Goal: Information Seeking & Learning: Learn about a topic

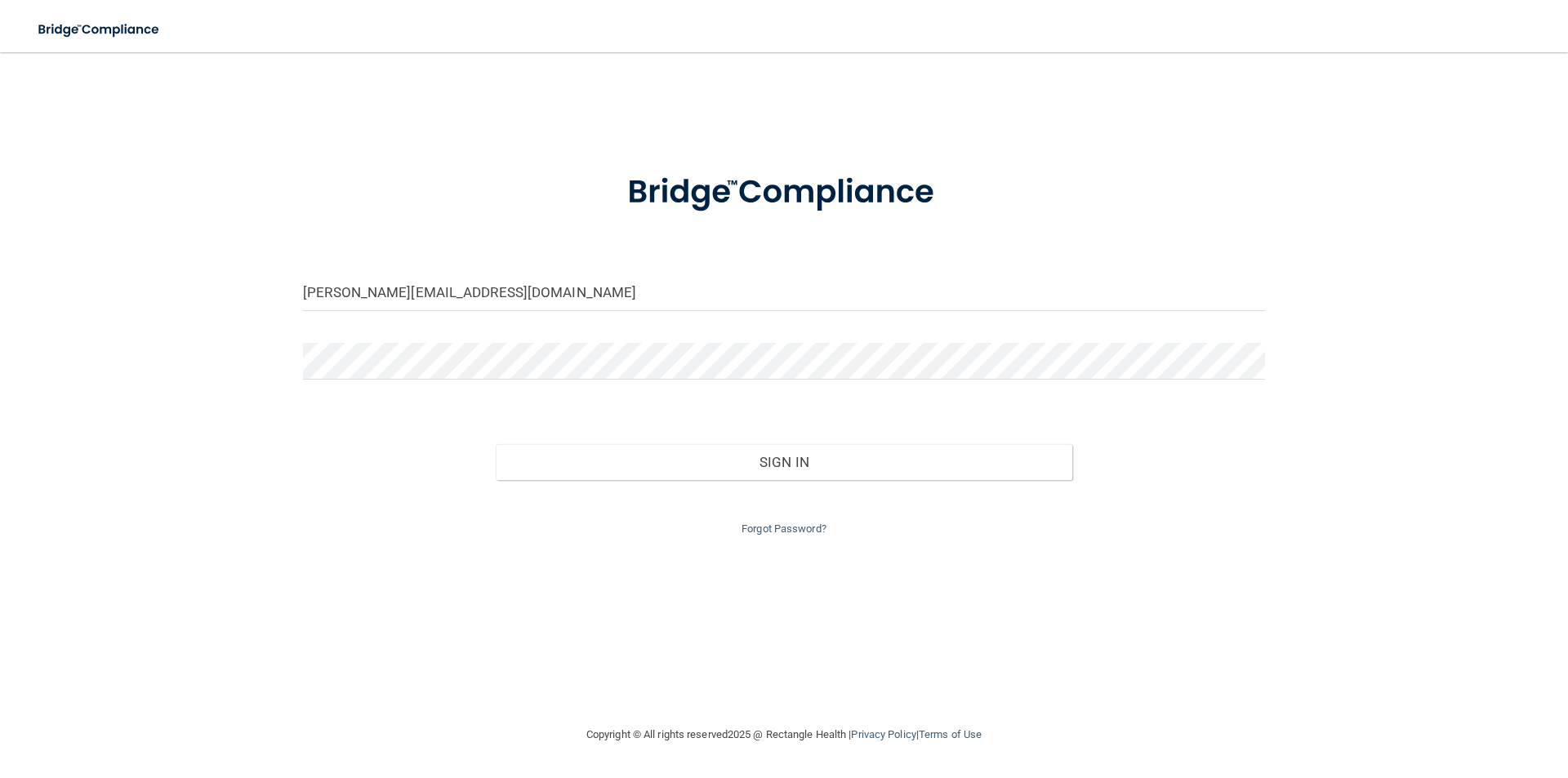
type input "[PERSON_NAME][EMAIL_ADDRESS][DOMAIN_NAME]"
click at [496, 444] on button "Sign In" at bounding box center [785, 463] width 578 height 36
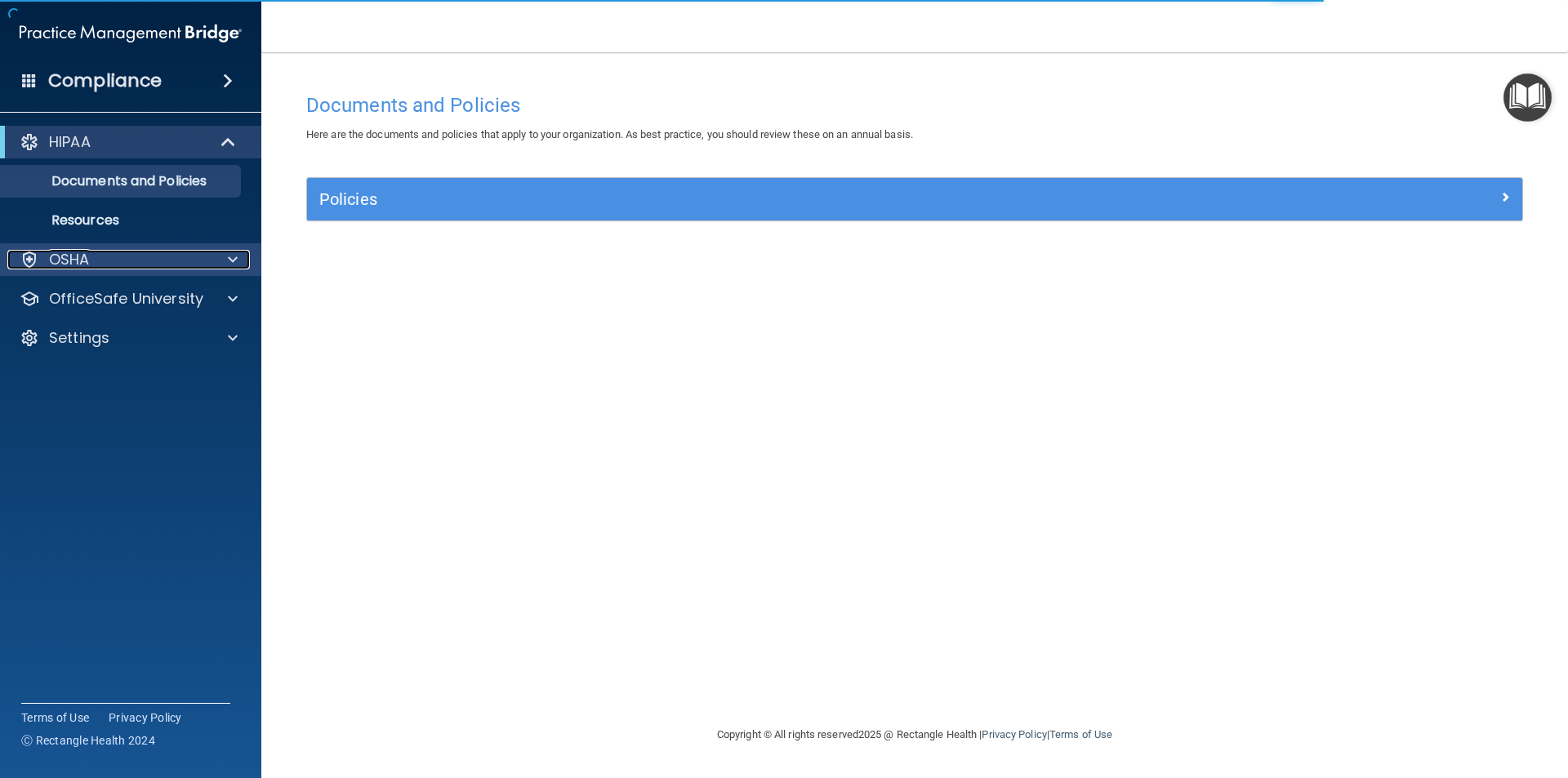
click at [144, 267] on div "OSHA" at bounding box center [109, 260] width 203 height 20
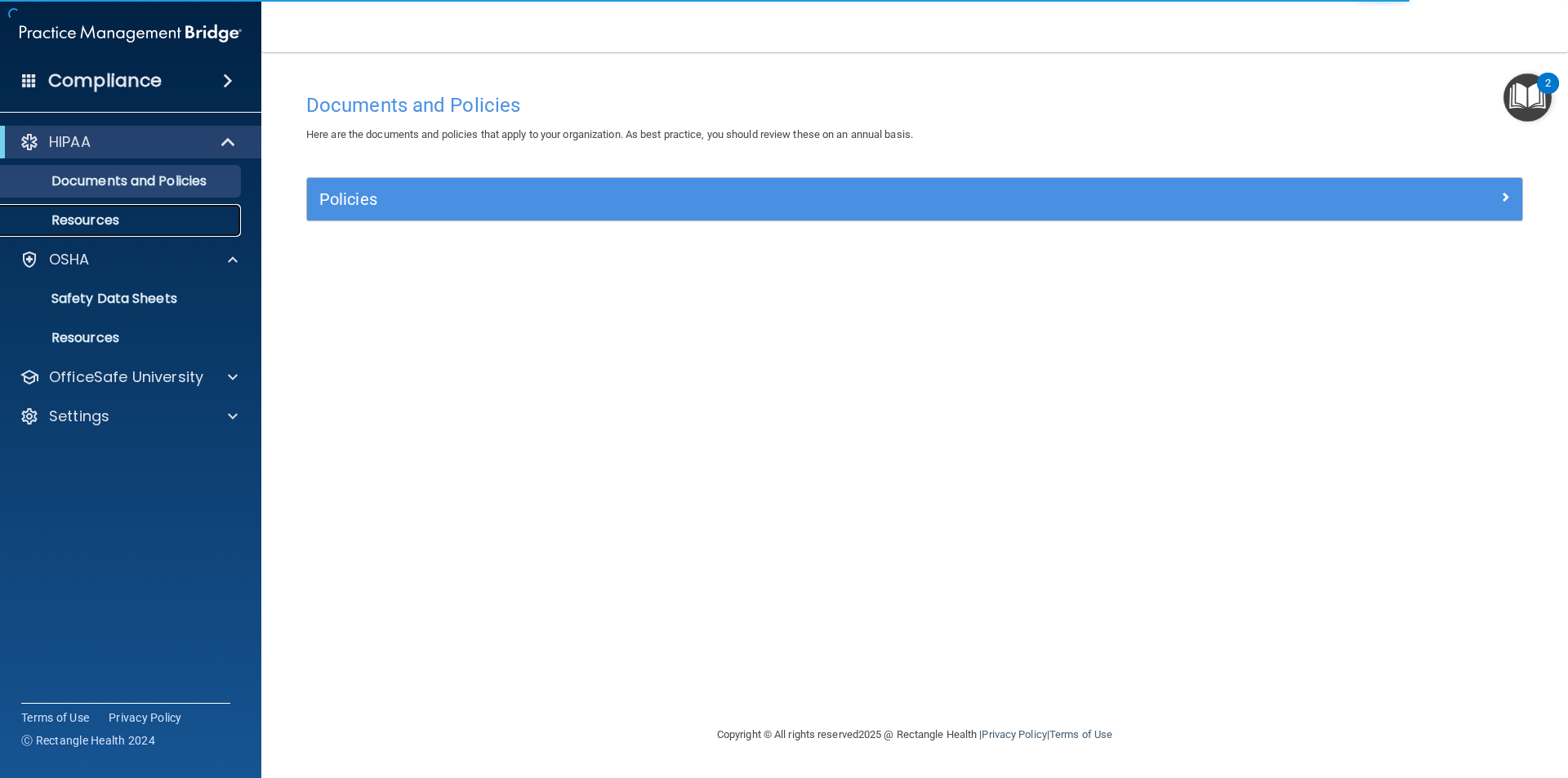
click at [107, 225] on p "Resources" at bounding box center [121, 220] width 223 height 16
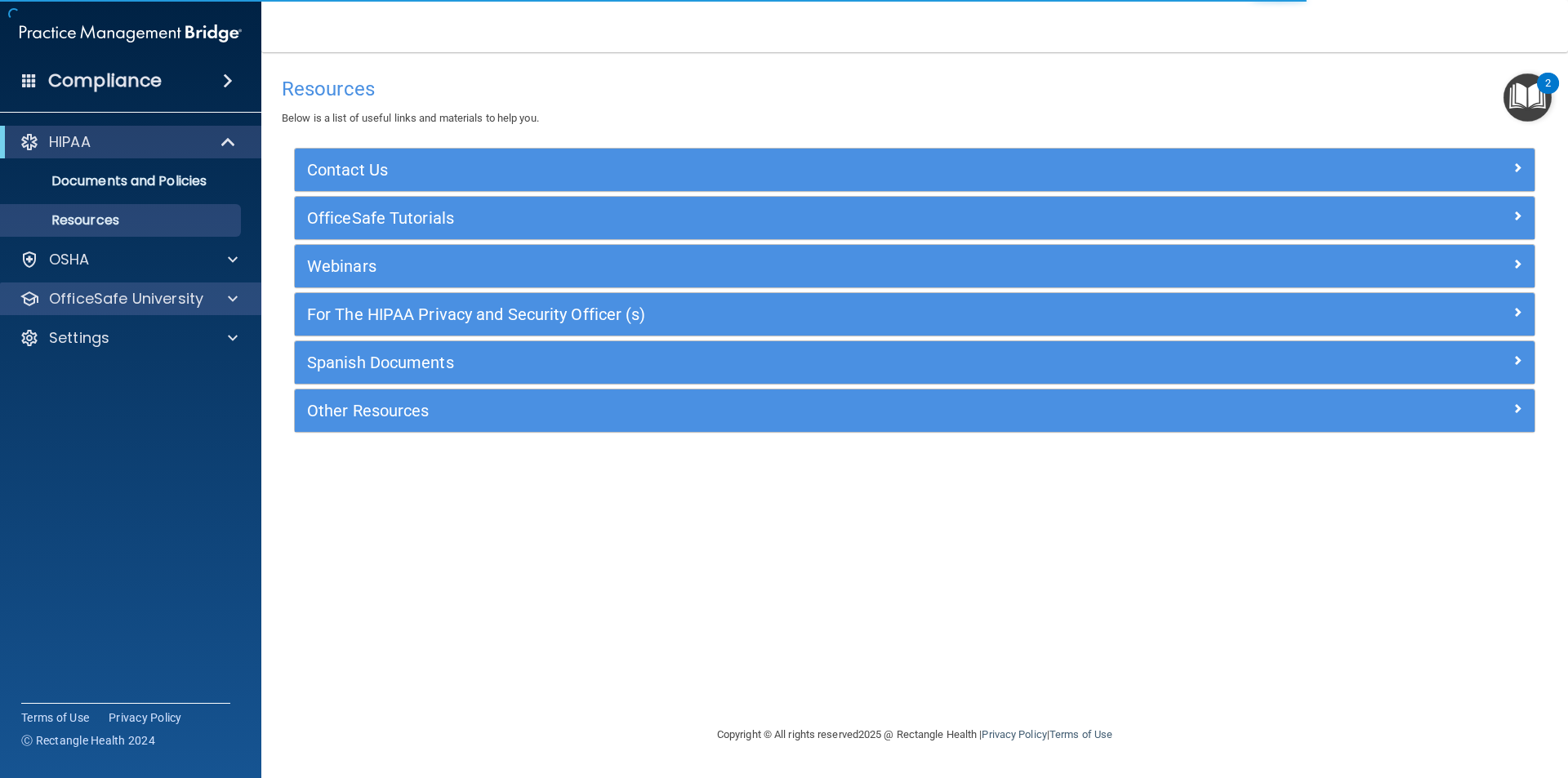
click at [109, 314] on div "OfficeSafe University" at bounding box center [131, 299] width 262 height 33
click at [138, 301] on p "OfficeSafe University" at bounding box center [126, 298] width 155 height 20
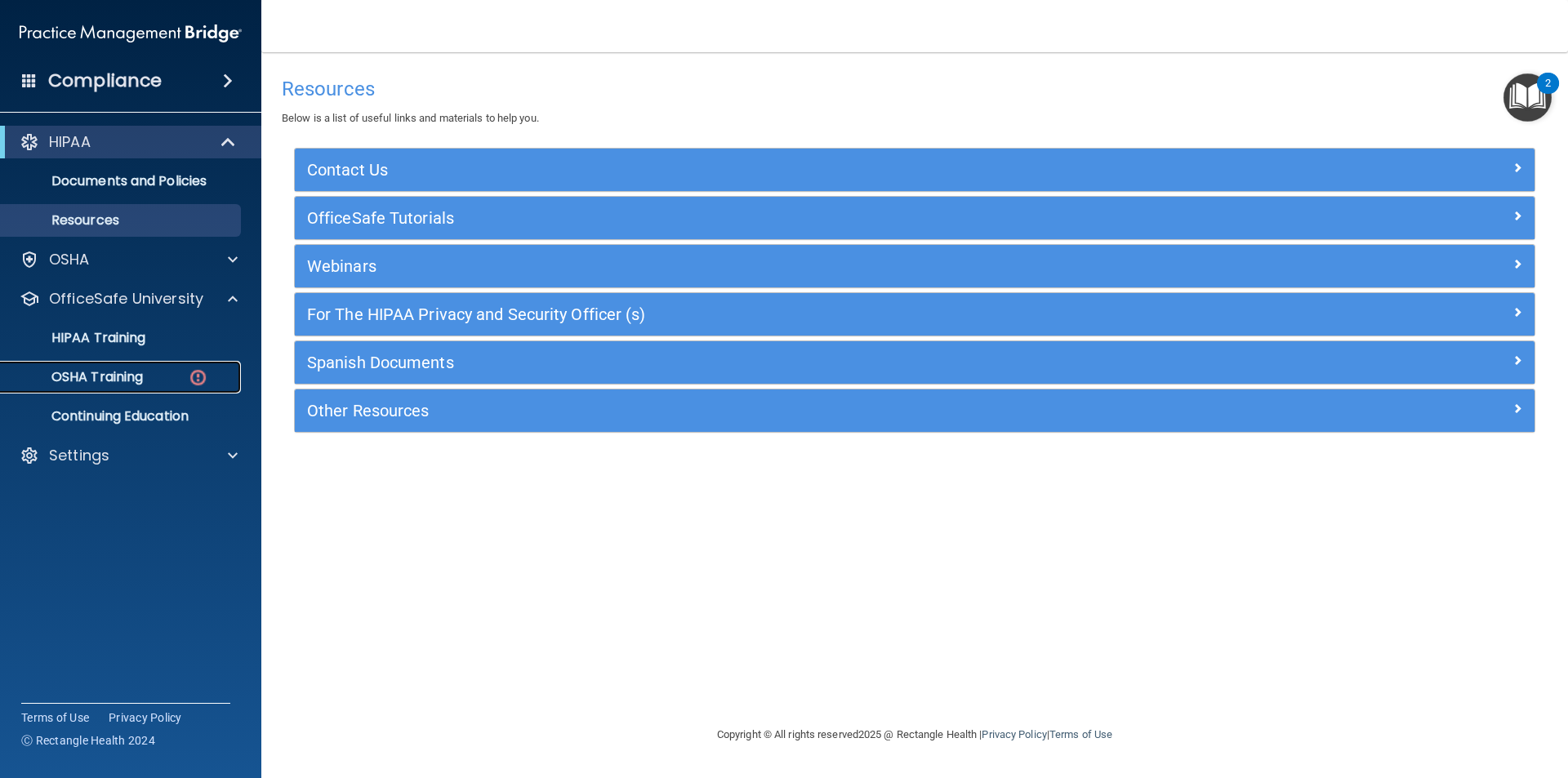
click at [137, 383] on p "OSHA Training" at bounding box center [77, 377] width 132 height 16
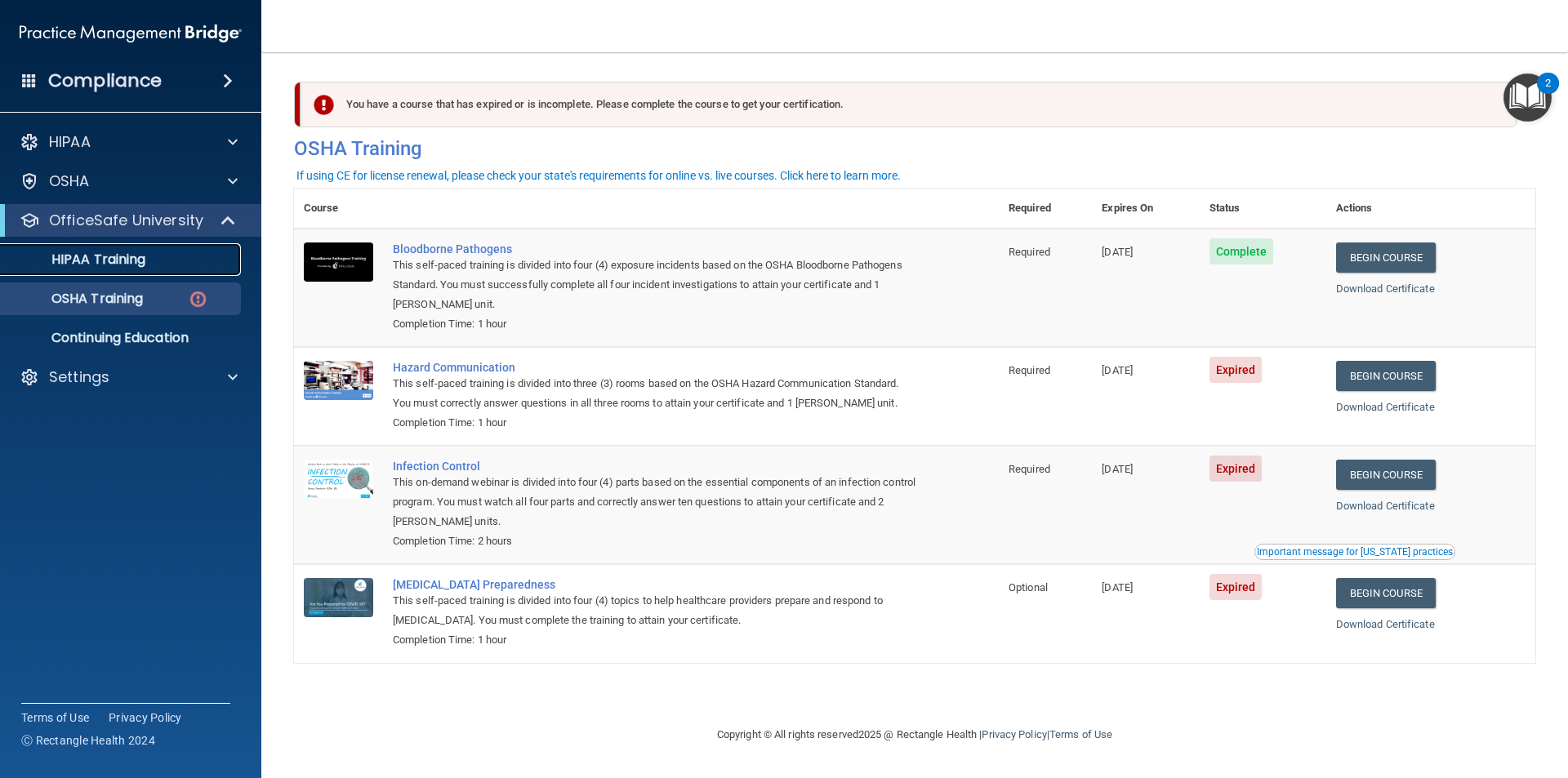
click at [145, 255] on p "HIPAA Training" at bounding box center [77, 260] width 135 height 16
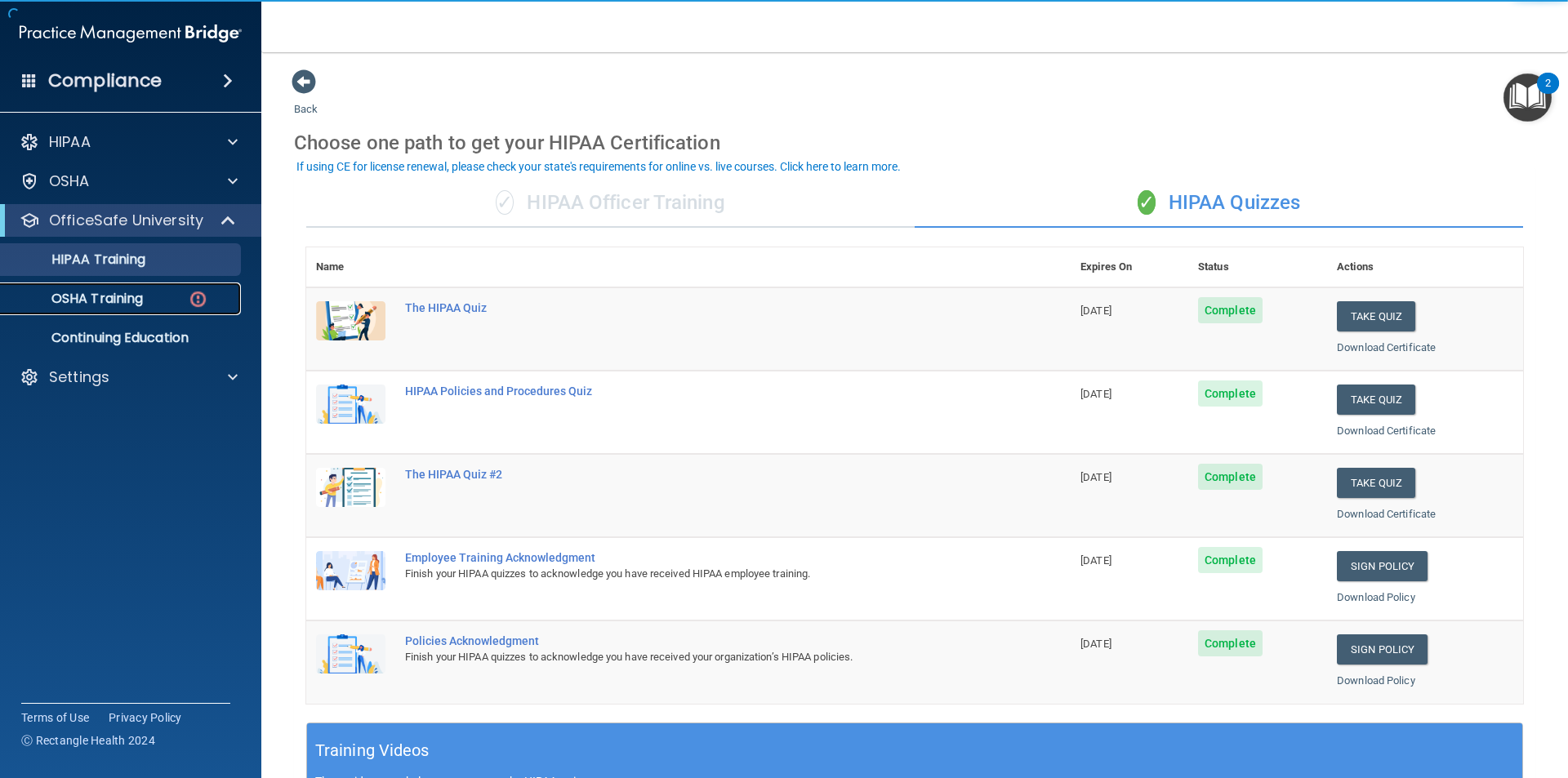
click at [132, 299] on p "OSHA Training" at bounding box center [77, 298] width 132 height 16
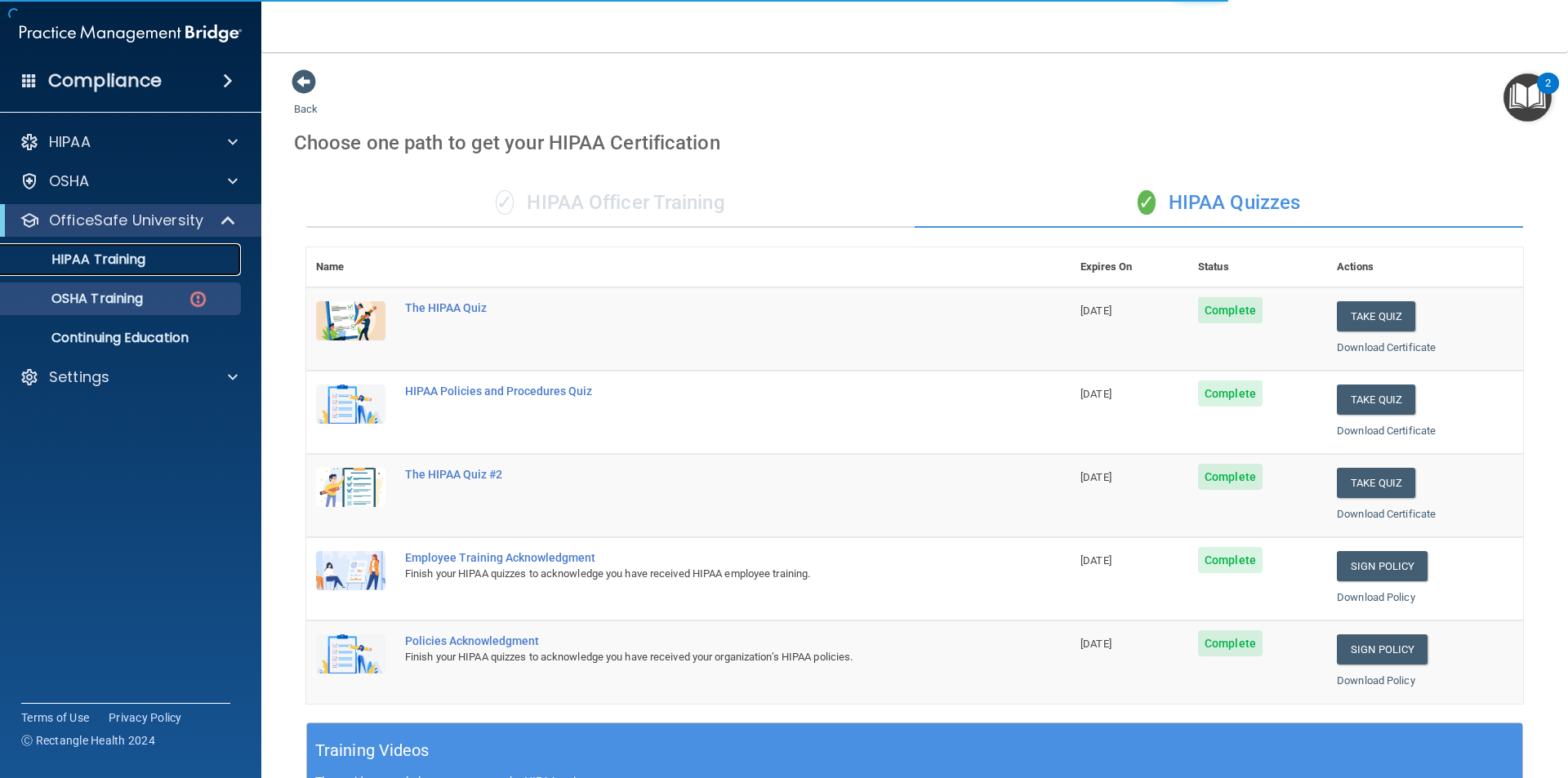
click at [127, 268] on link "HIPAA Training" at bounding box center [112, 260] width 257 height 33
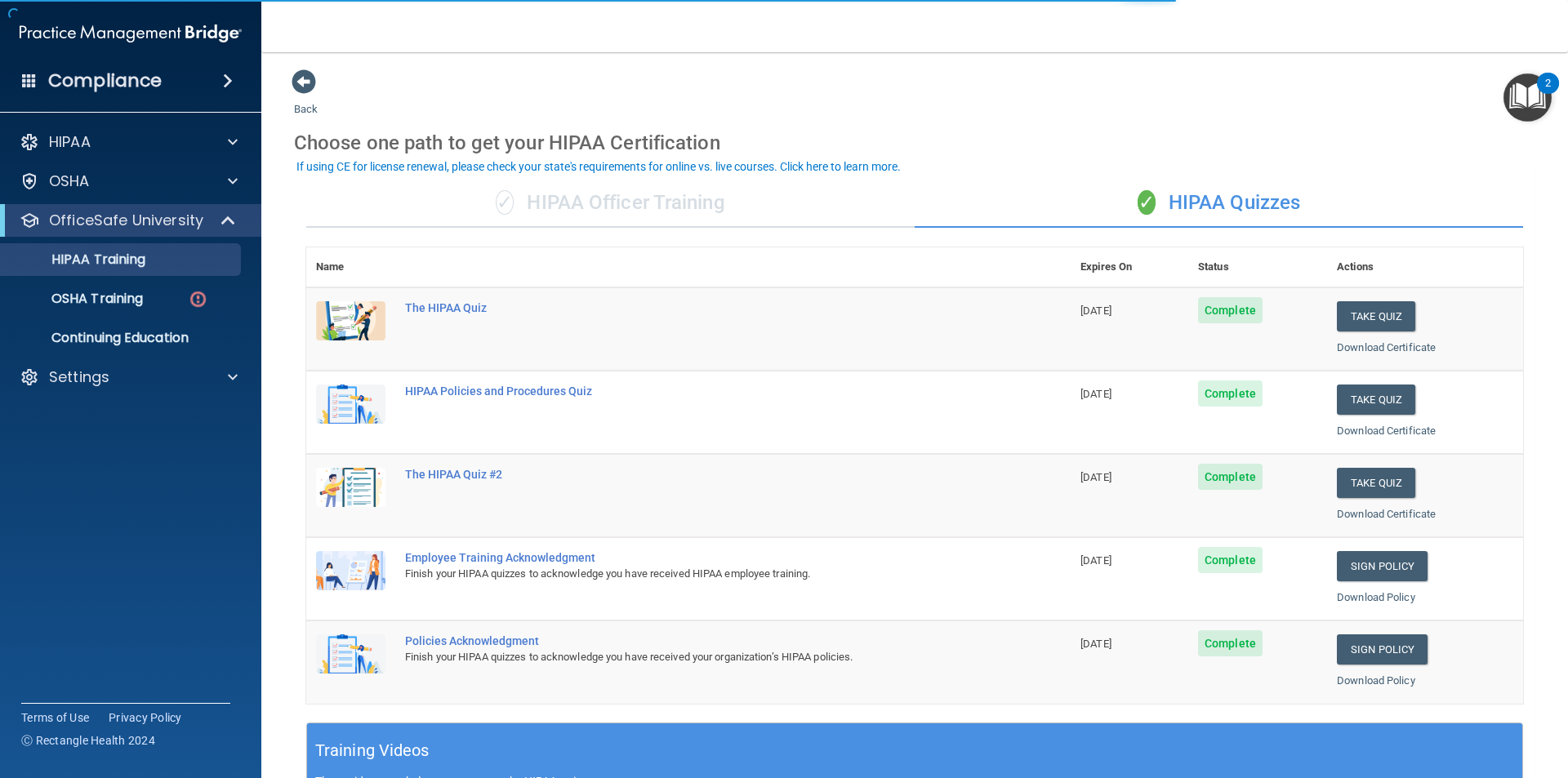
click at [563, 211] on div "✓ HIPAA Officer Training" at bounding box center [610, 203] width 609 height 49
click at [119, 291] on p "OSHA Training" at bounding box center [77, 298] width 132 height 16
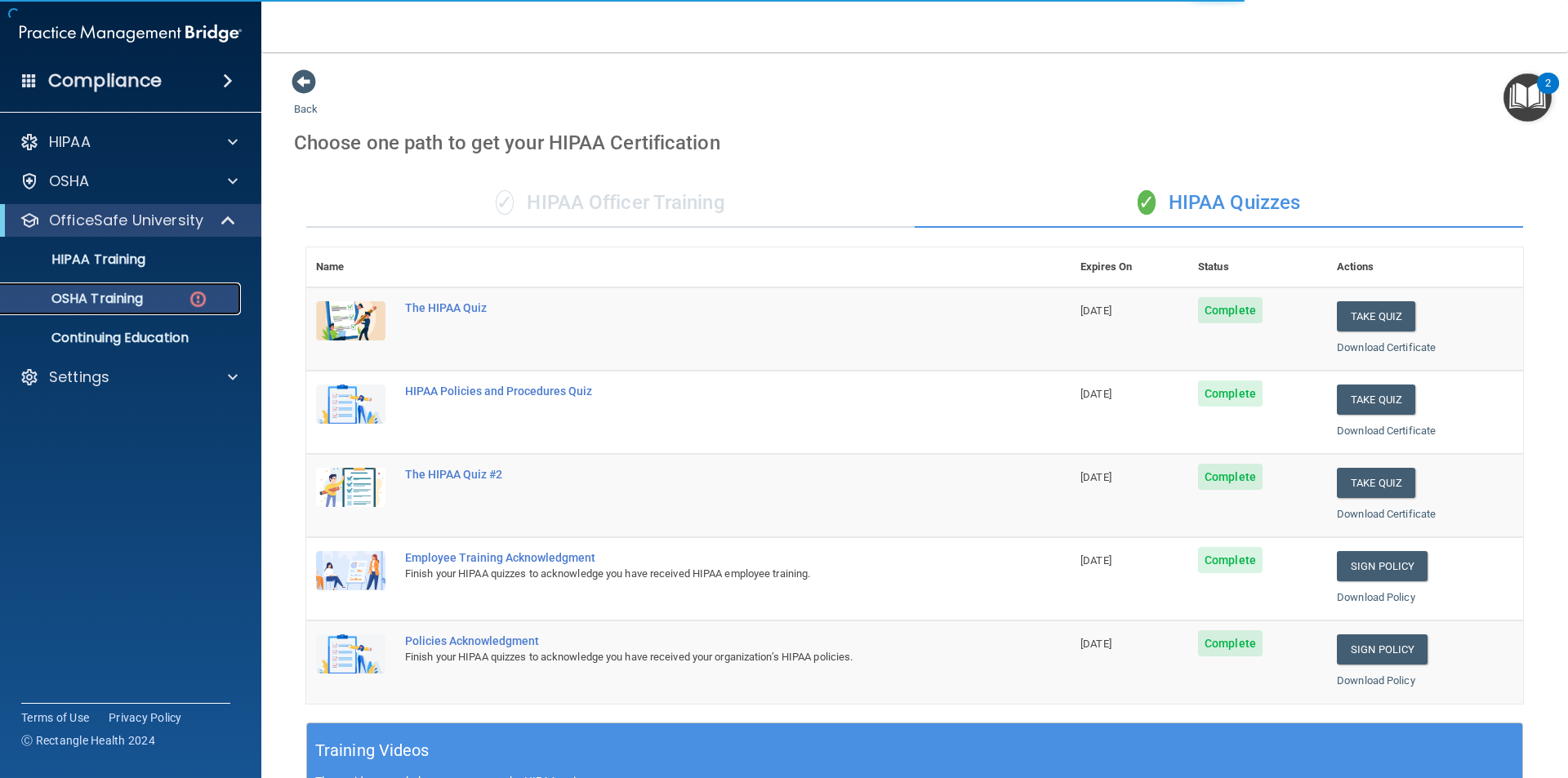
click at [150, 301] on div "OSHA Training" at bounding box center [121, 298] width 223 height 16
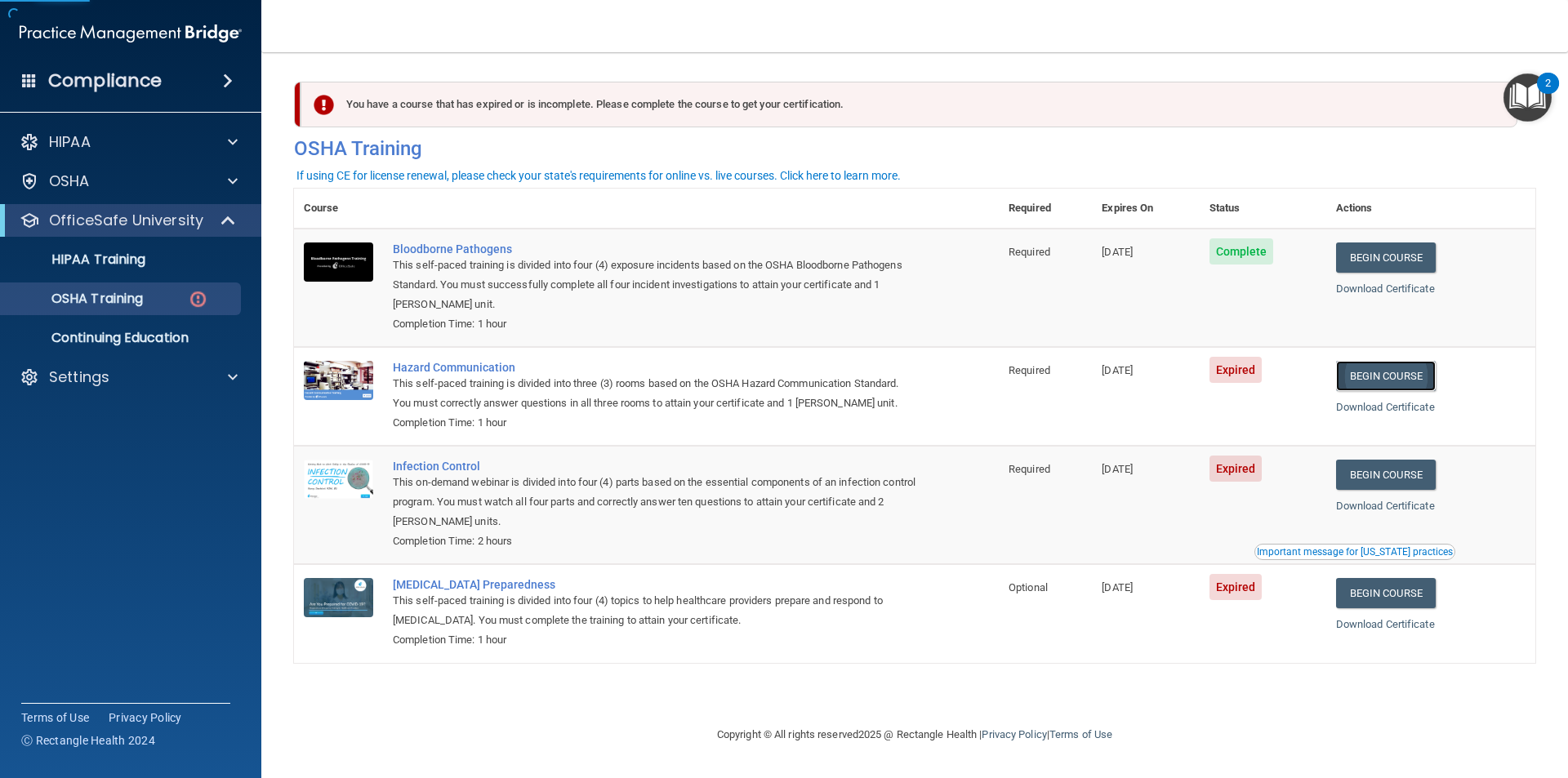
click at [1374, 367] on link "Begin Course" at bounding box center [1386, 376] width 100 height 30
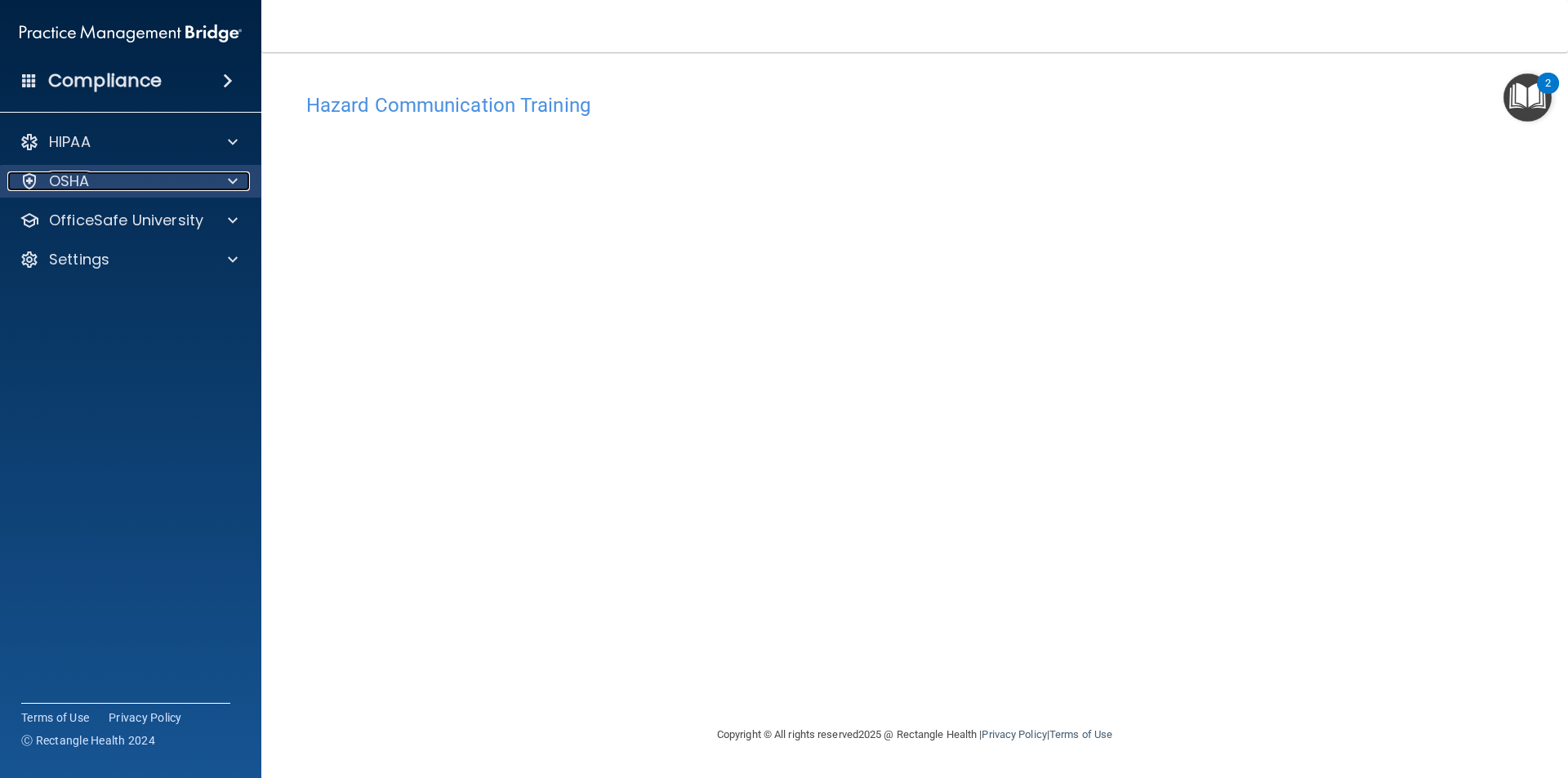
click at [161, 177] on div "OSHA" at bounding box center [109, 181] width 203 height 20
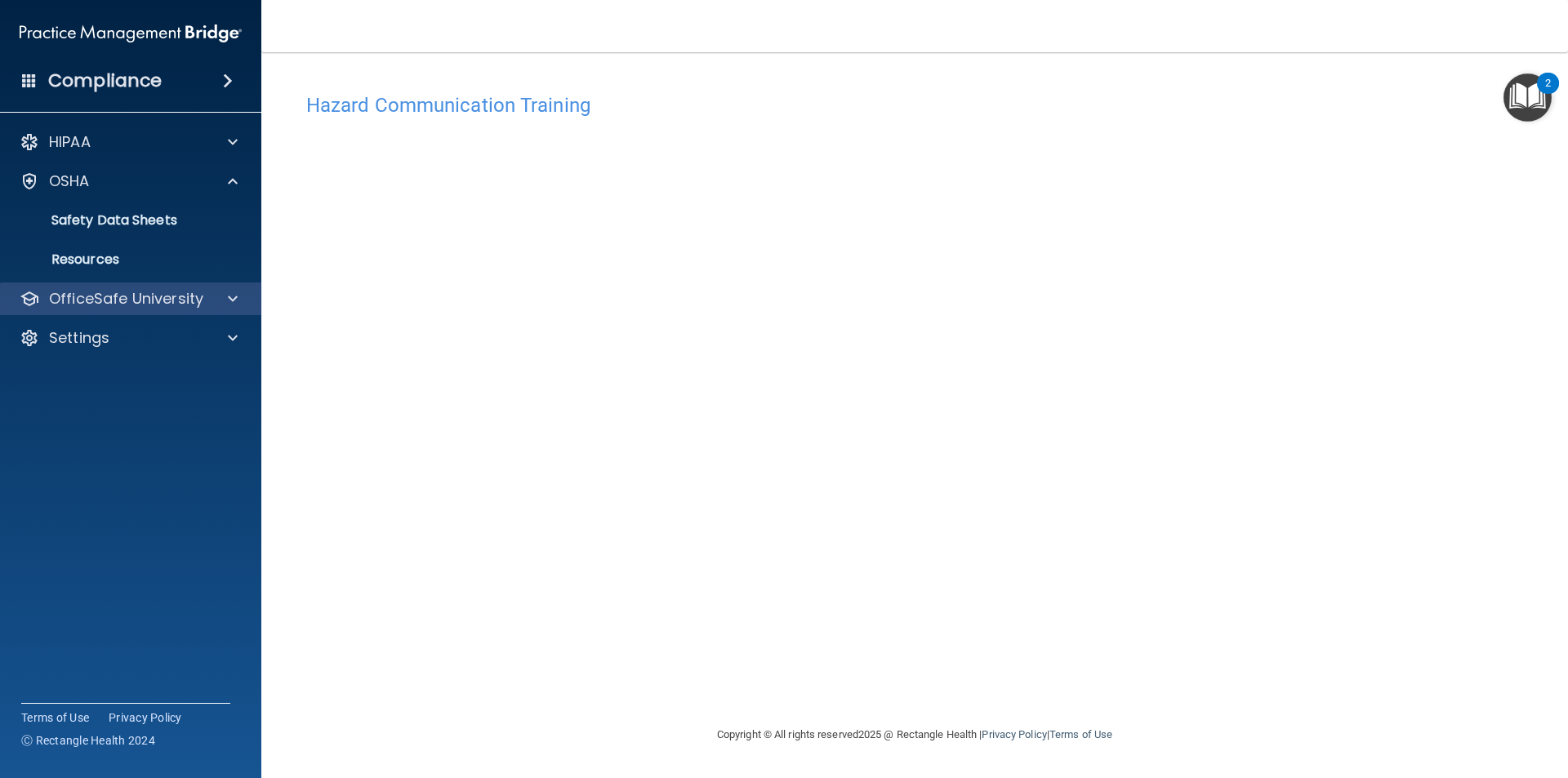
click at [107, 287] on div "OfficeSafe University" at bounding box center [131, 299] width 262 height 33
click at [131, 306] on p "OfficeSafe University" at bounding box center [126, 298] width 155 height 20
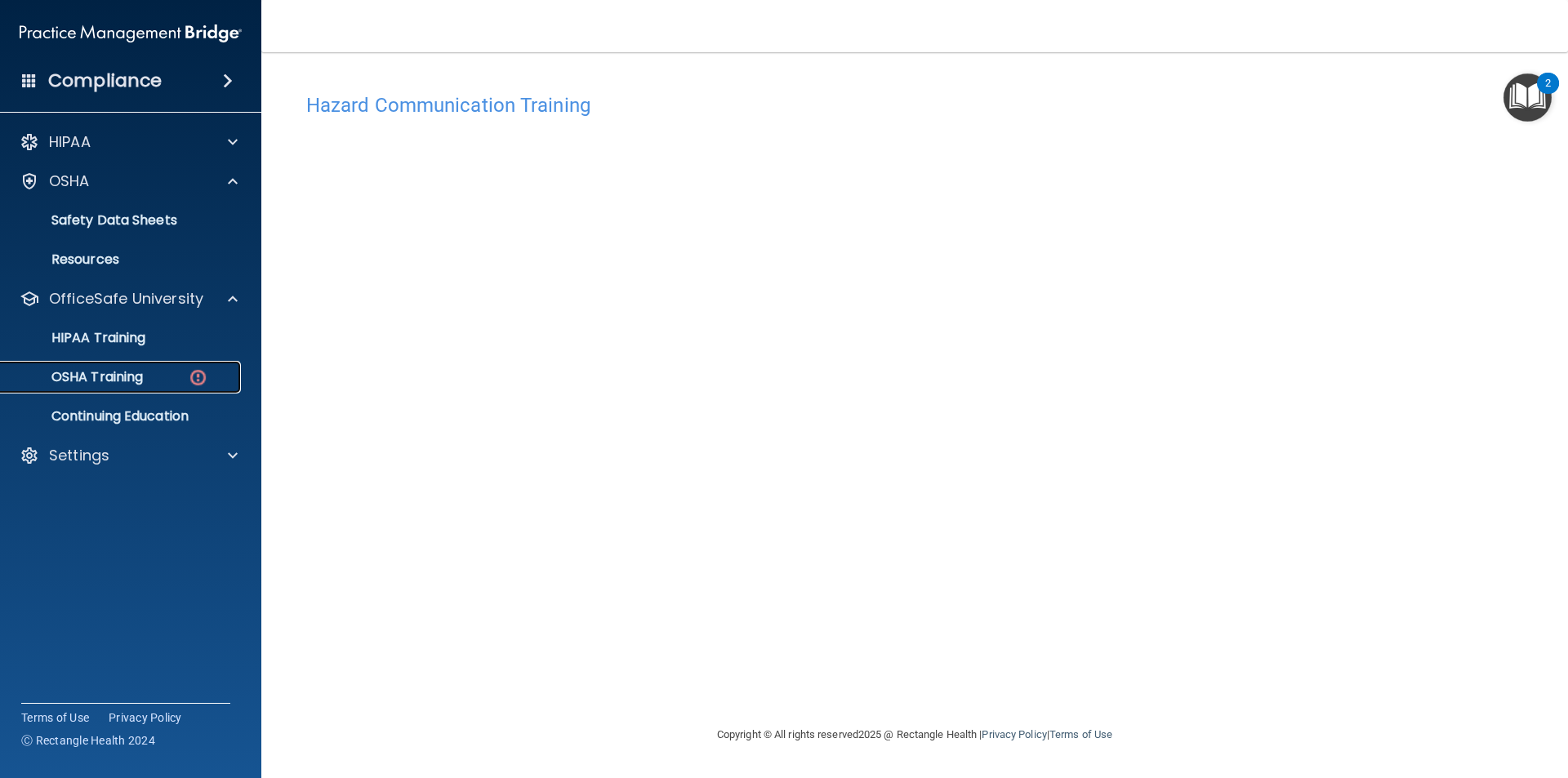
click at [139, 377] on p "OSHA Training" at bounding box center [77, 377] width 132 height 16
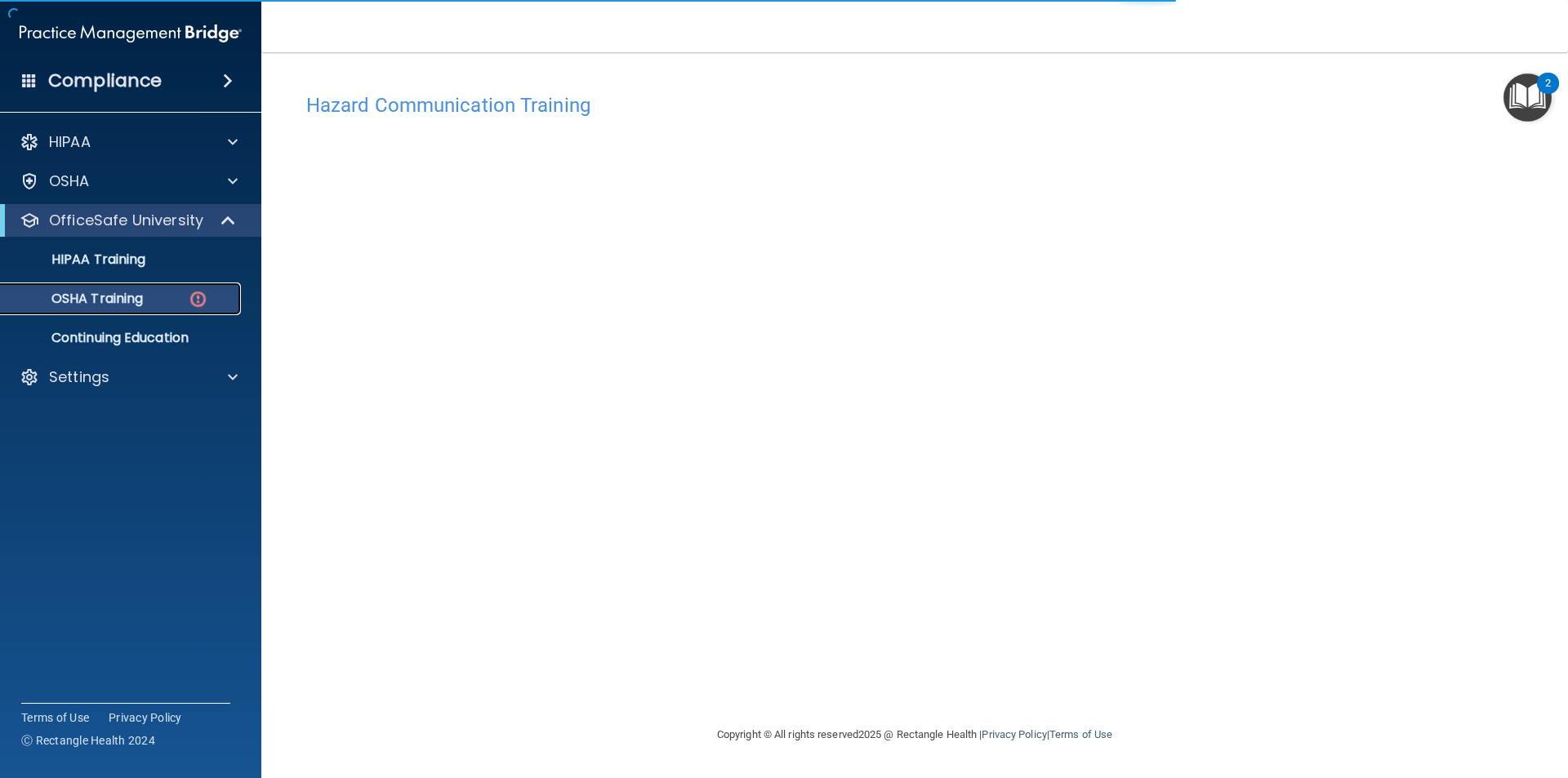
click at [123, 300] on p "OSHA Training" at bounding box center [77, 298] width 132 height 16
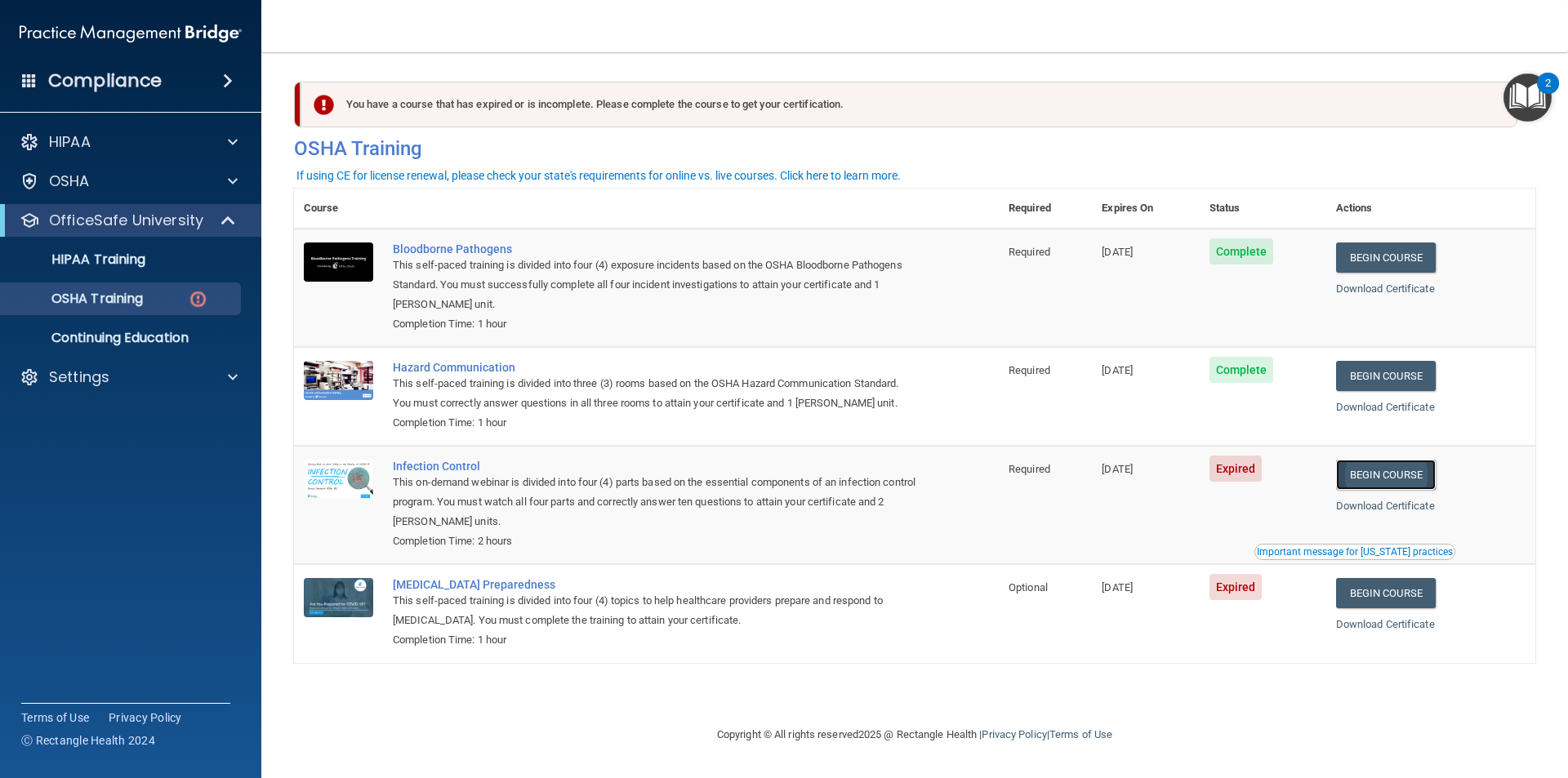
click at [1356, 469] on link "Begin Course" at bounding box center [1386, 475] width 100 height 30
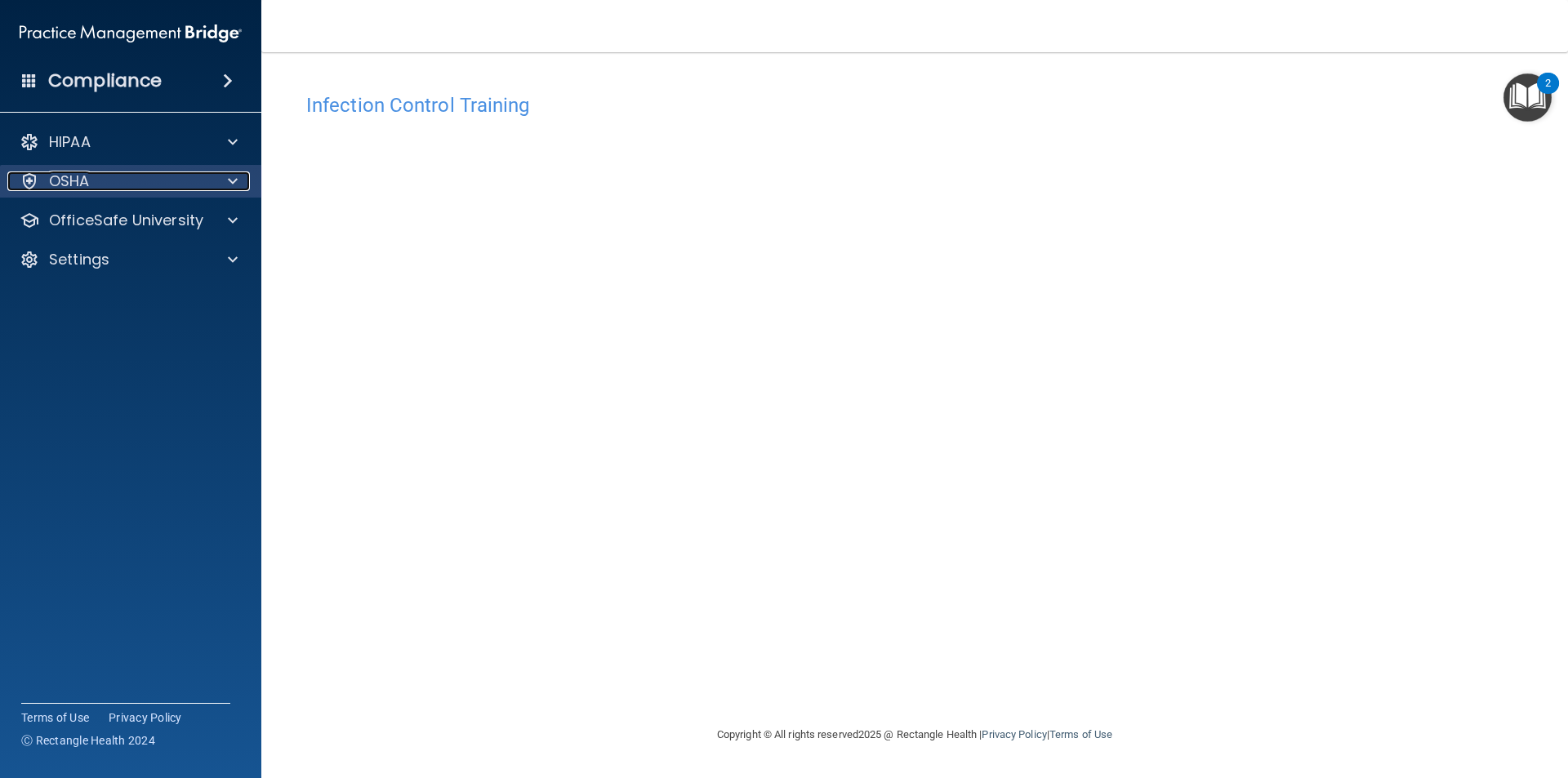
click at [138, 182] on div "OSHA" at bounding box center [109, 181] width 203 height 20
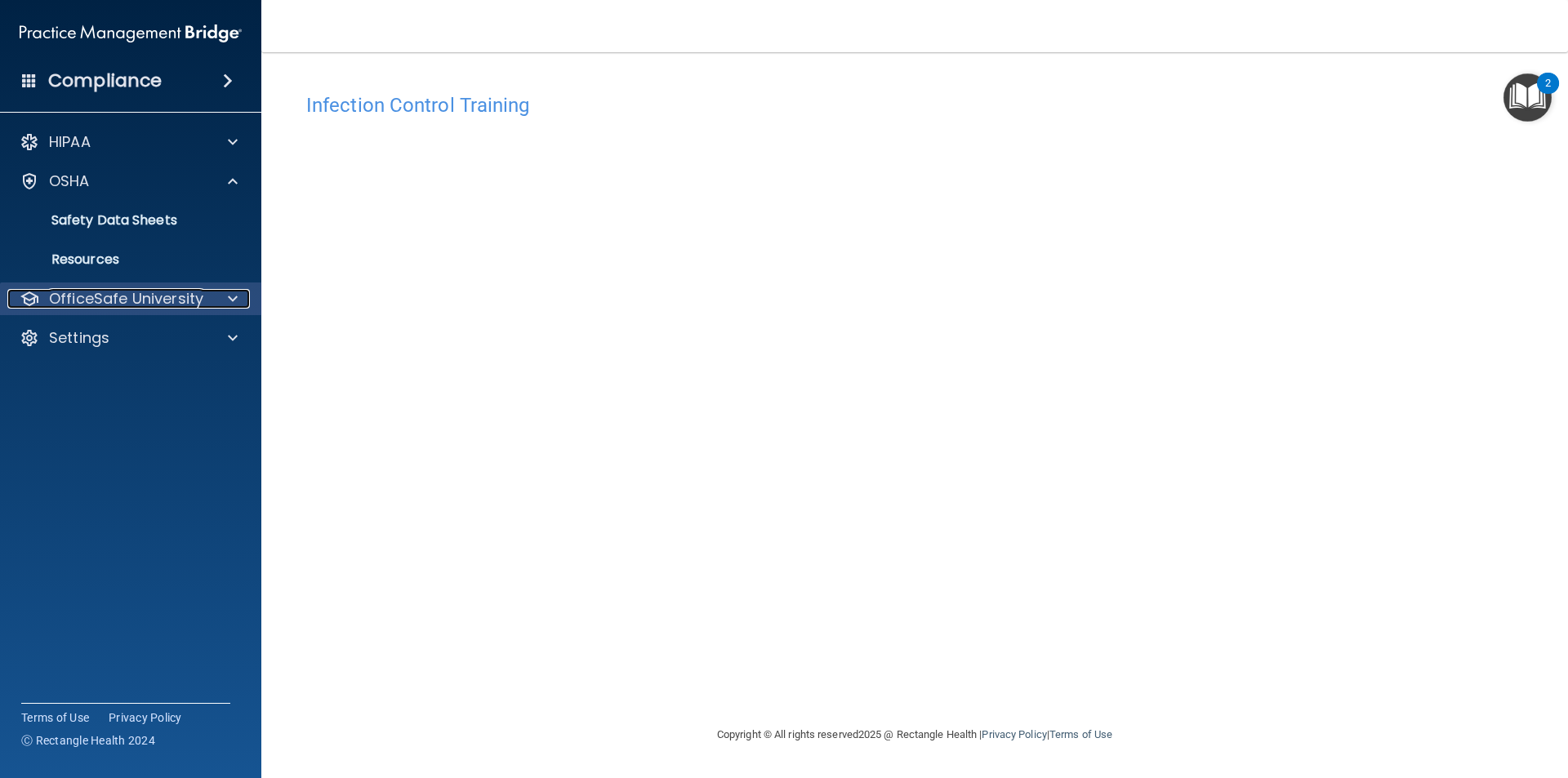
click at [115, 298] on p "OfficeSafe University" at bounding box center [126, 298] width 155 height 20
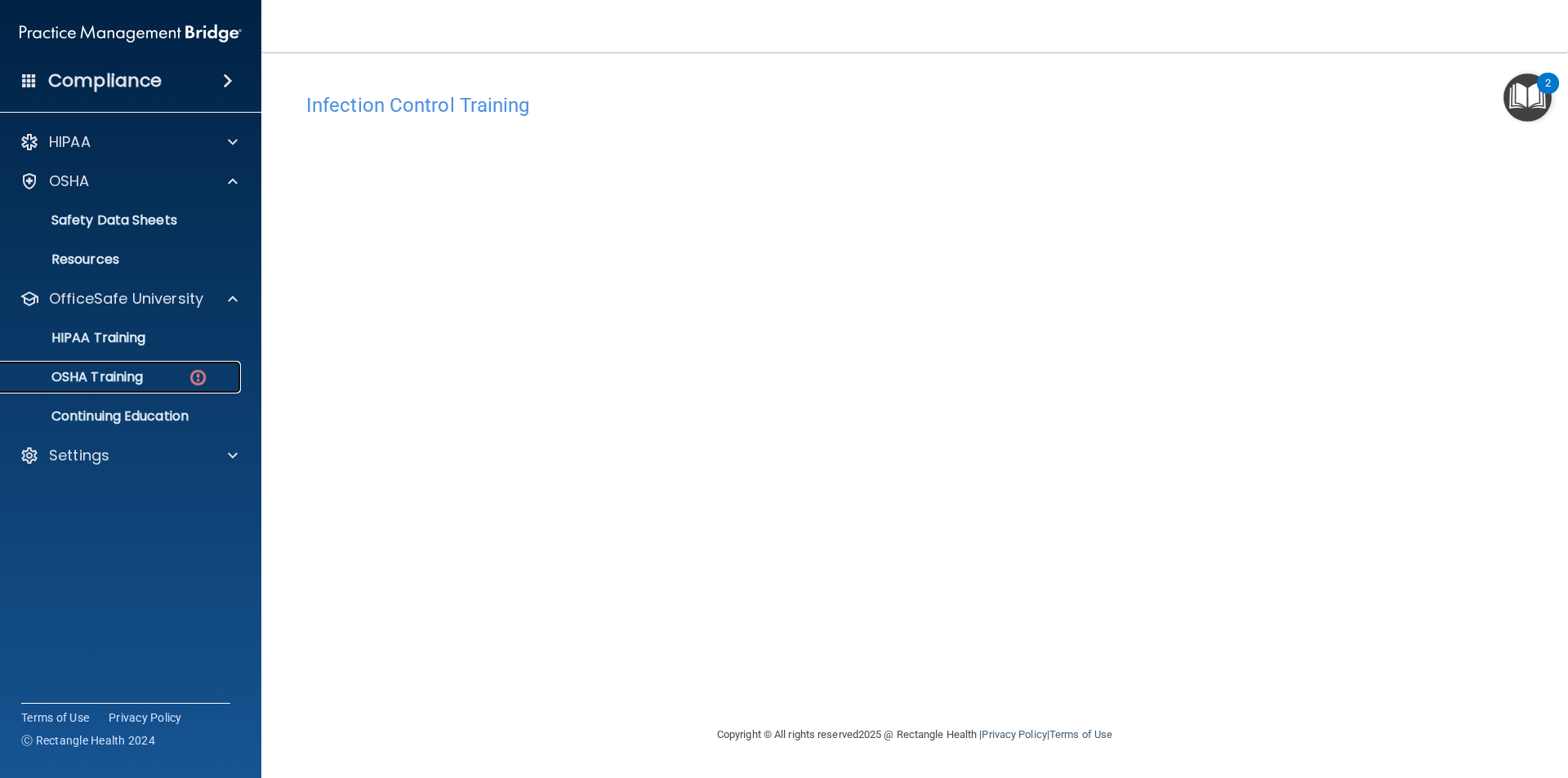
click at [120, 377] on p "OSHA Training" at bounding box center [77, 377] width 132 height 16
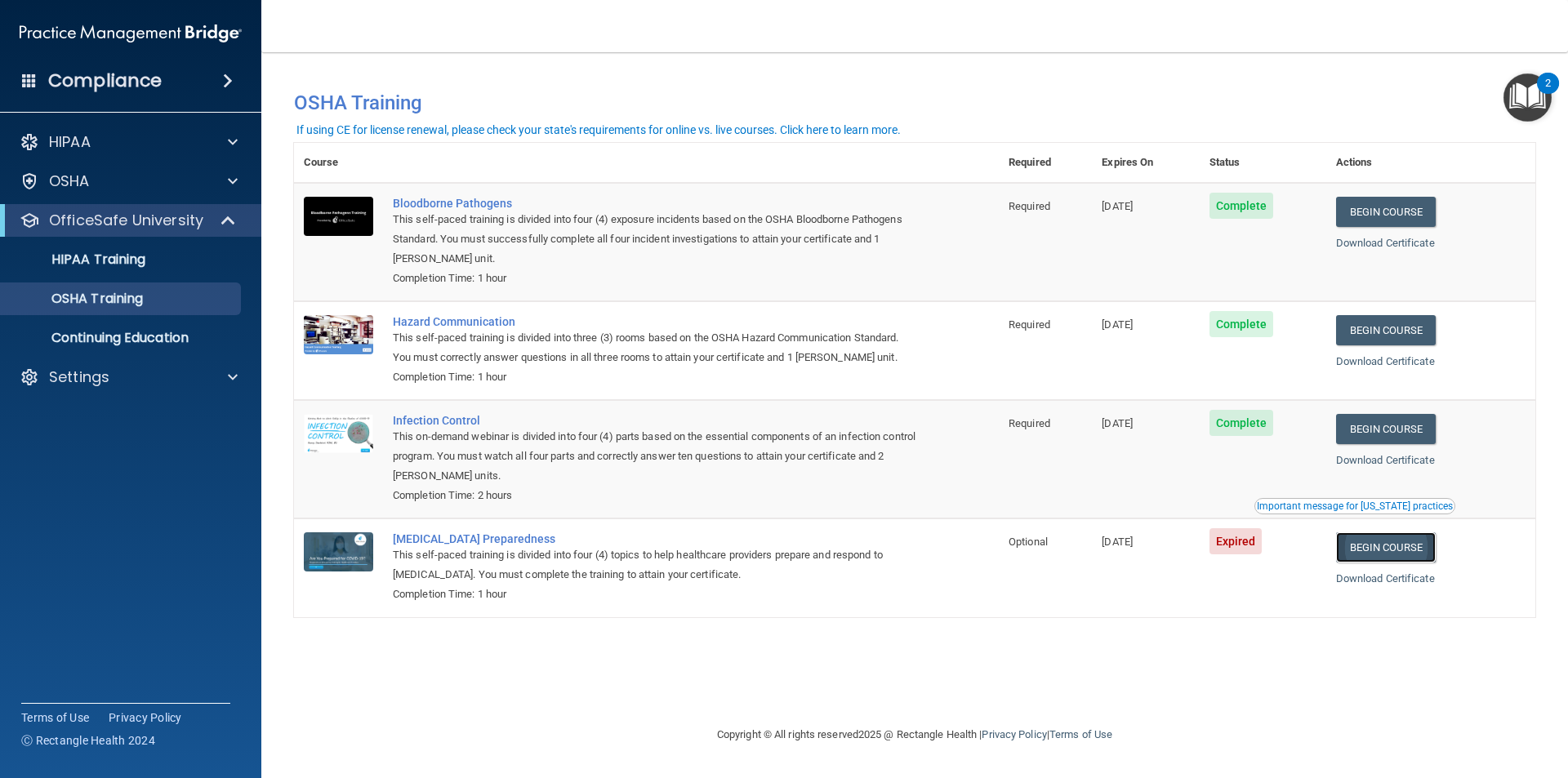
click at [1420, 553] on link "Begin Course" at bounding box center [1386, 547] width 100 height 30
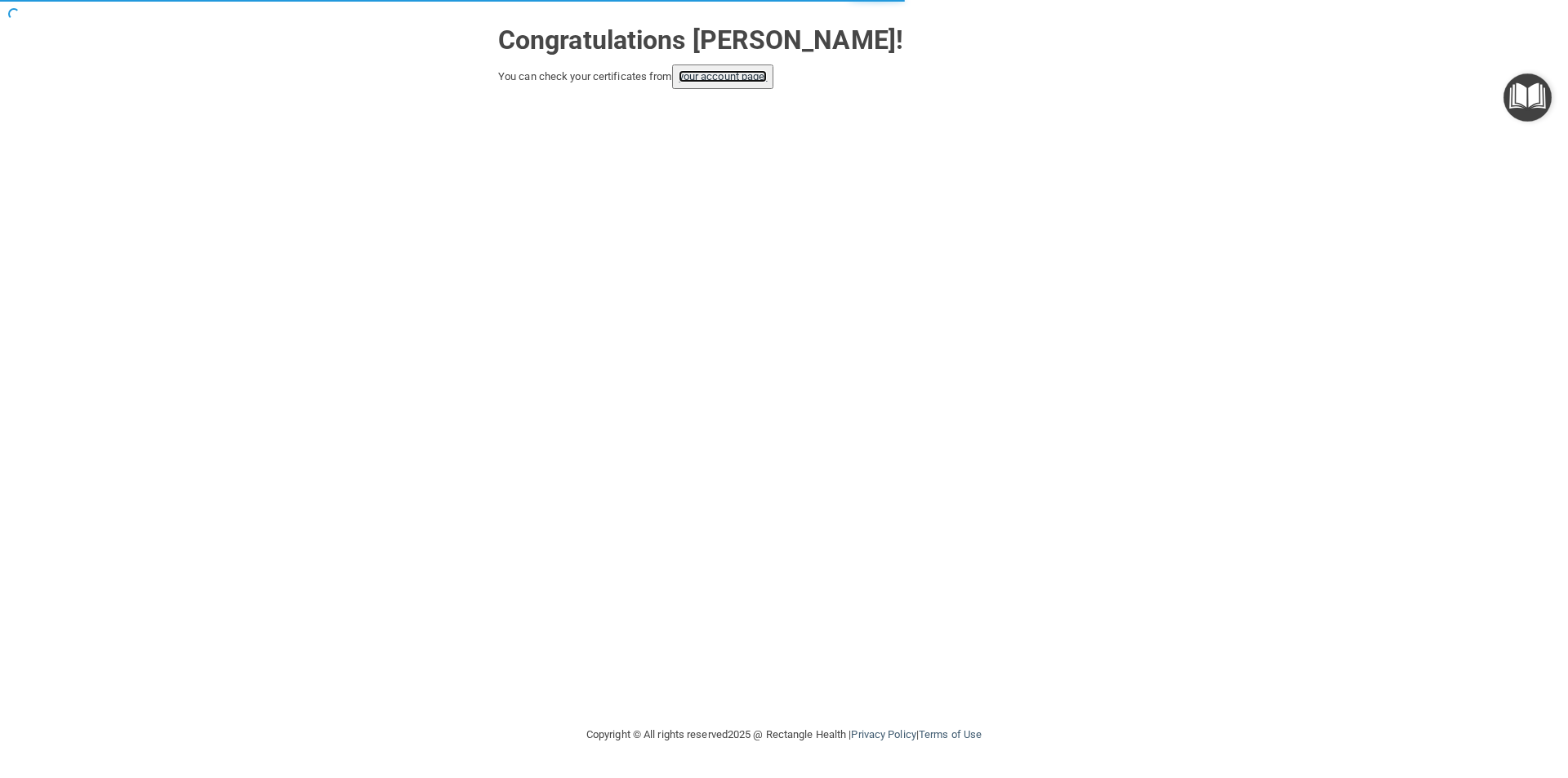
click at [700, 81] on link "your account page!" at bounding box center [723, 77] width 89 height 12
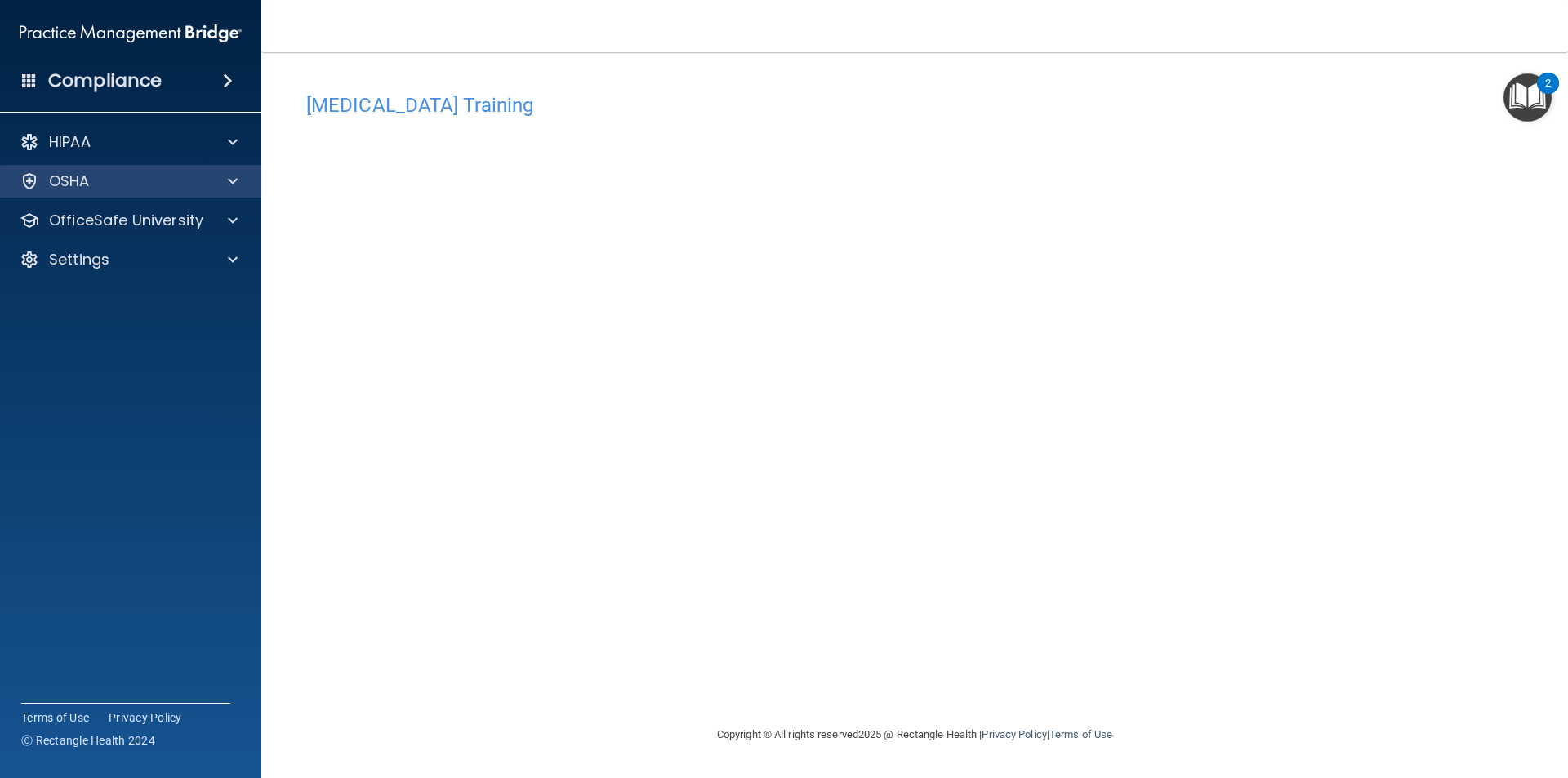
click at [193, 193] on div "OSHA" at bounding box center [131, 181] width 262 height 33
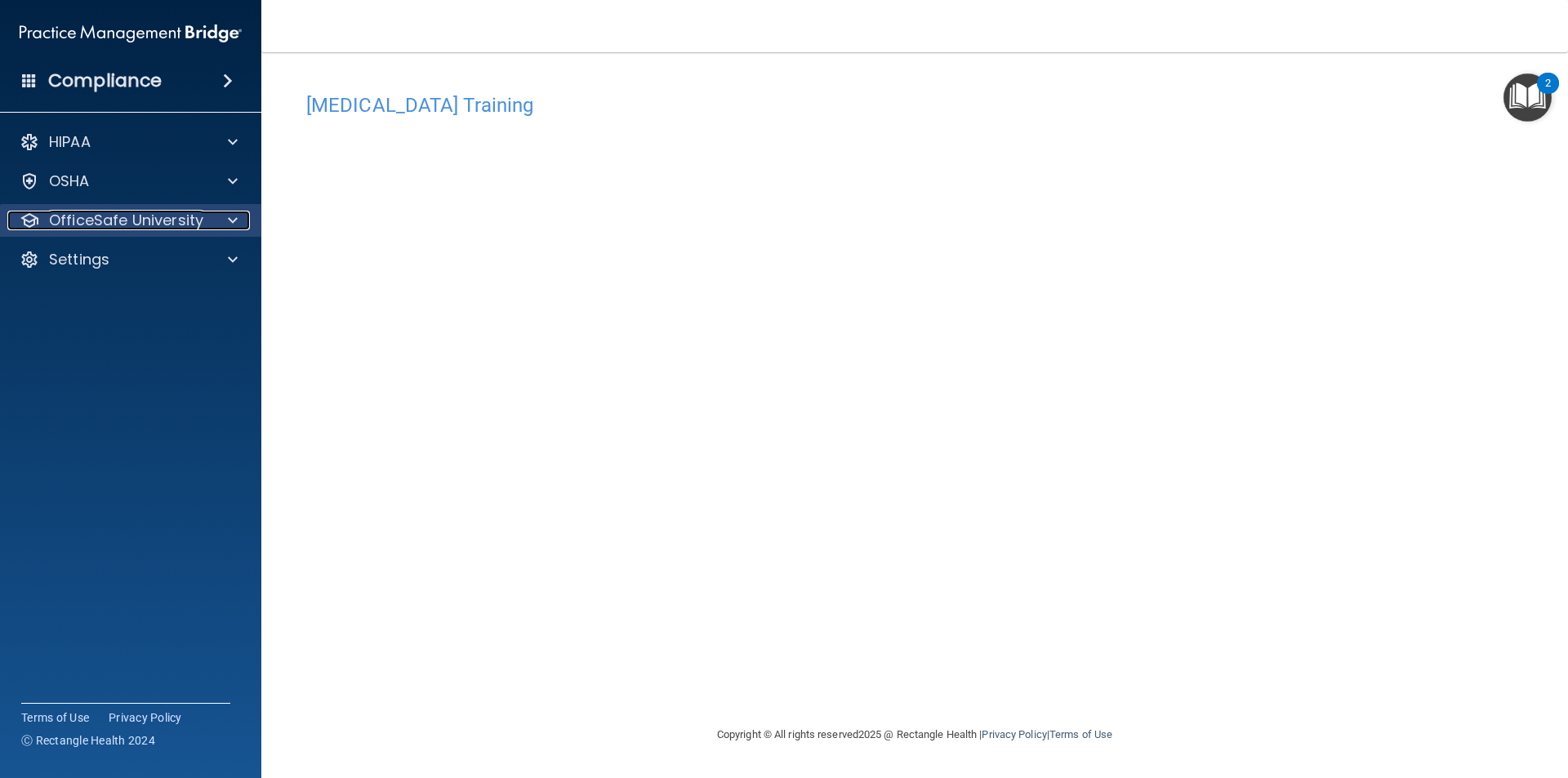
click at [114, 225] on p "OfficeSafe University" at bounding box center [126, 220] width 155 height 20
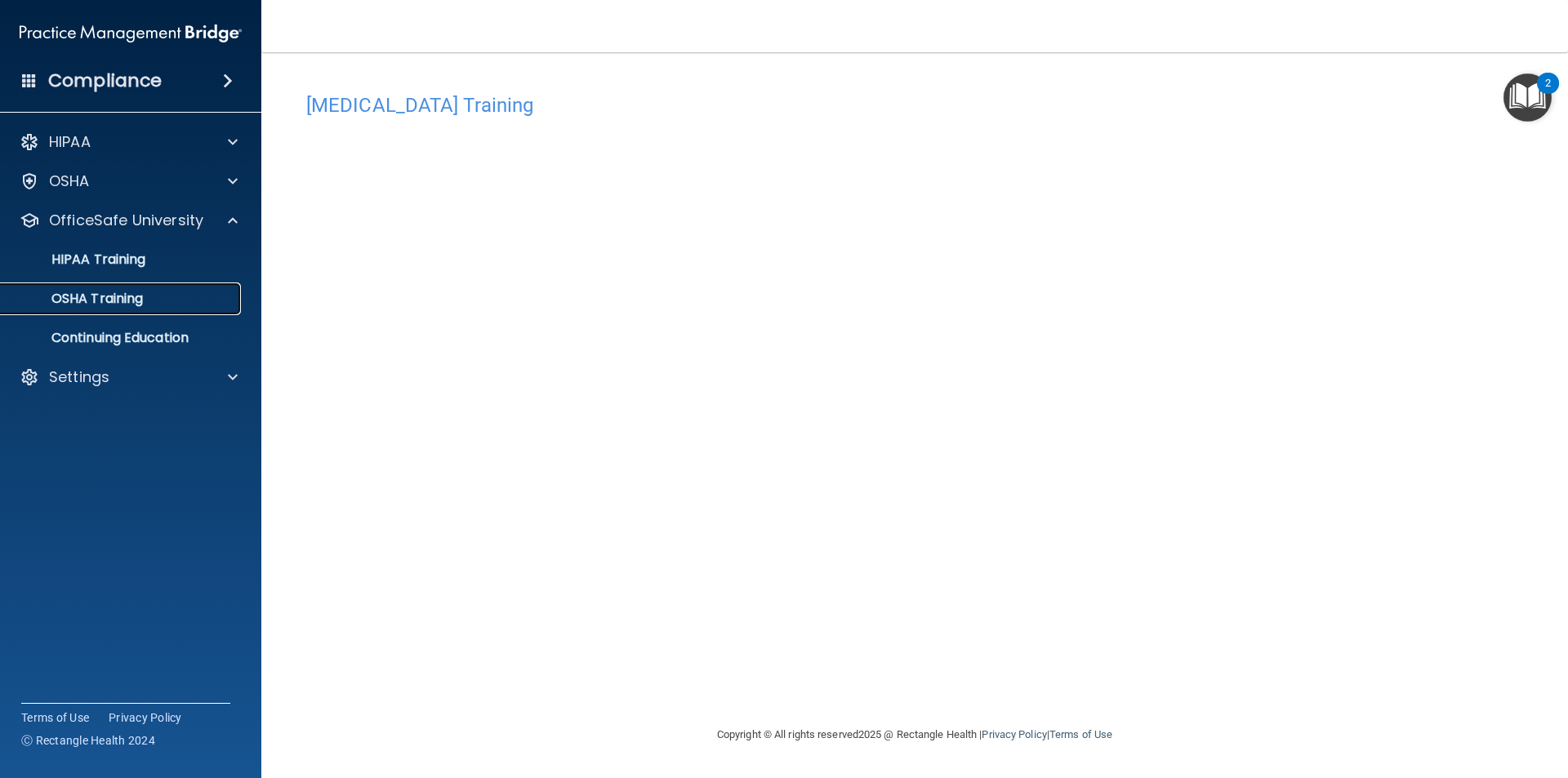
click at [106, 295] on p "OSHA Training" at bounding box center [77, 298] width 132 height 16
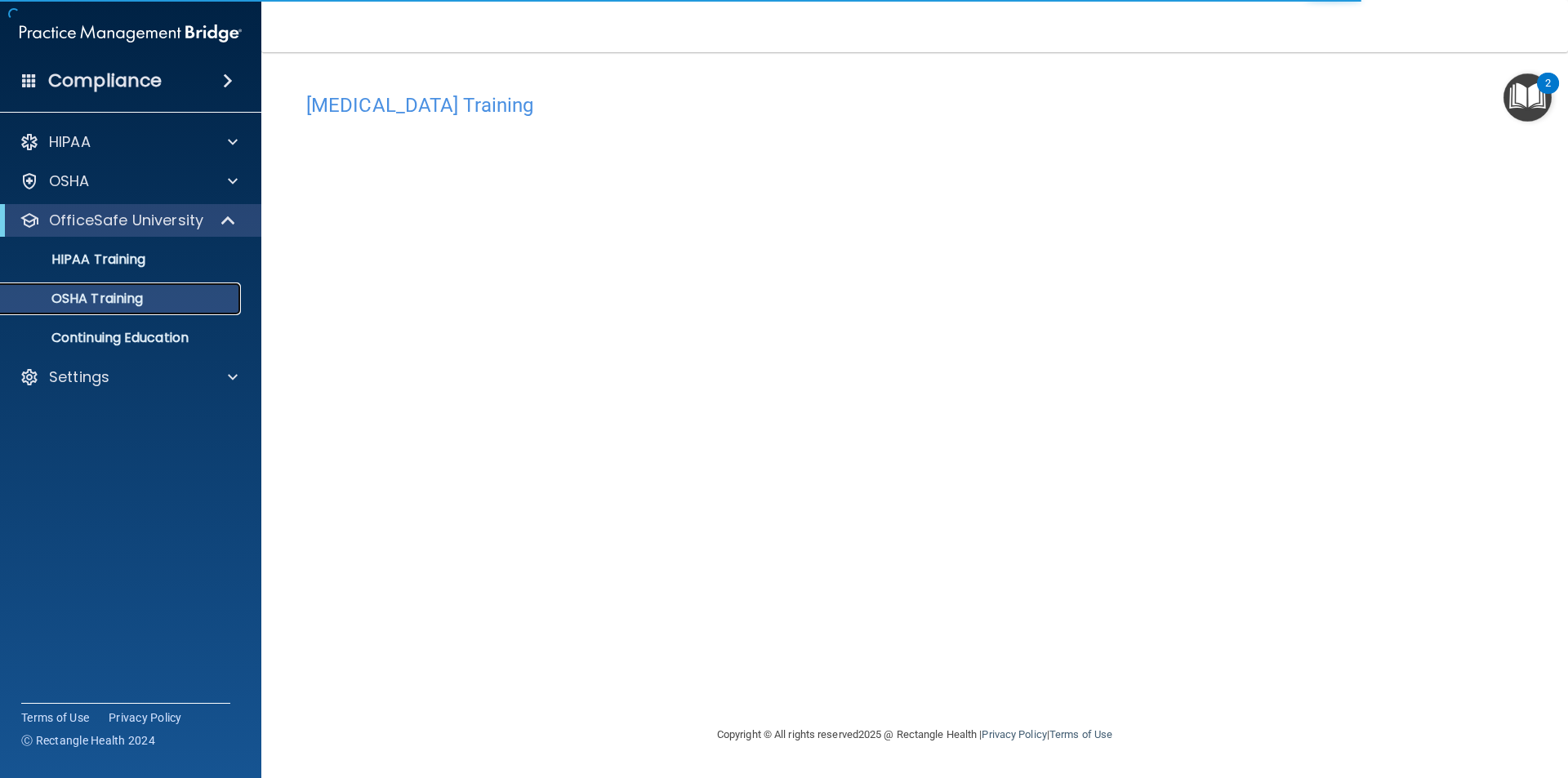
click at [143, 294] on p "OSHA Training" at bounding box center [77, 298] width 132 height 16
